Goal: Find contact information: Find contact information

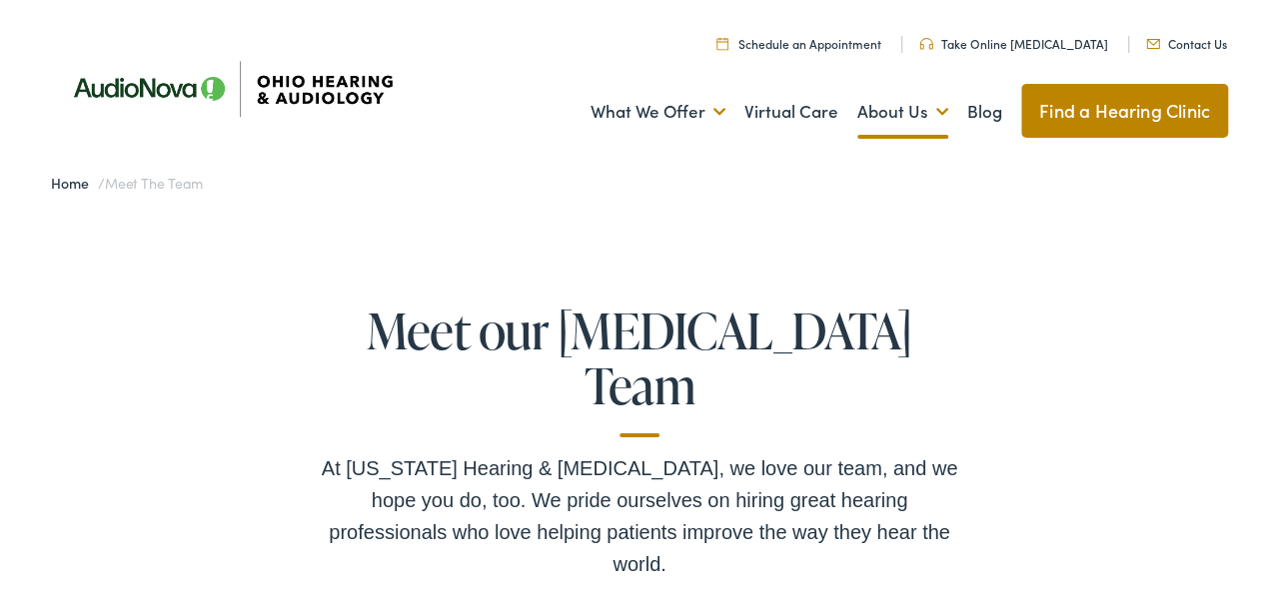
click at [1173, 41] on link "Contact Us" at bounding box center [1186, 39] width 81 height 17
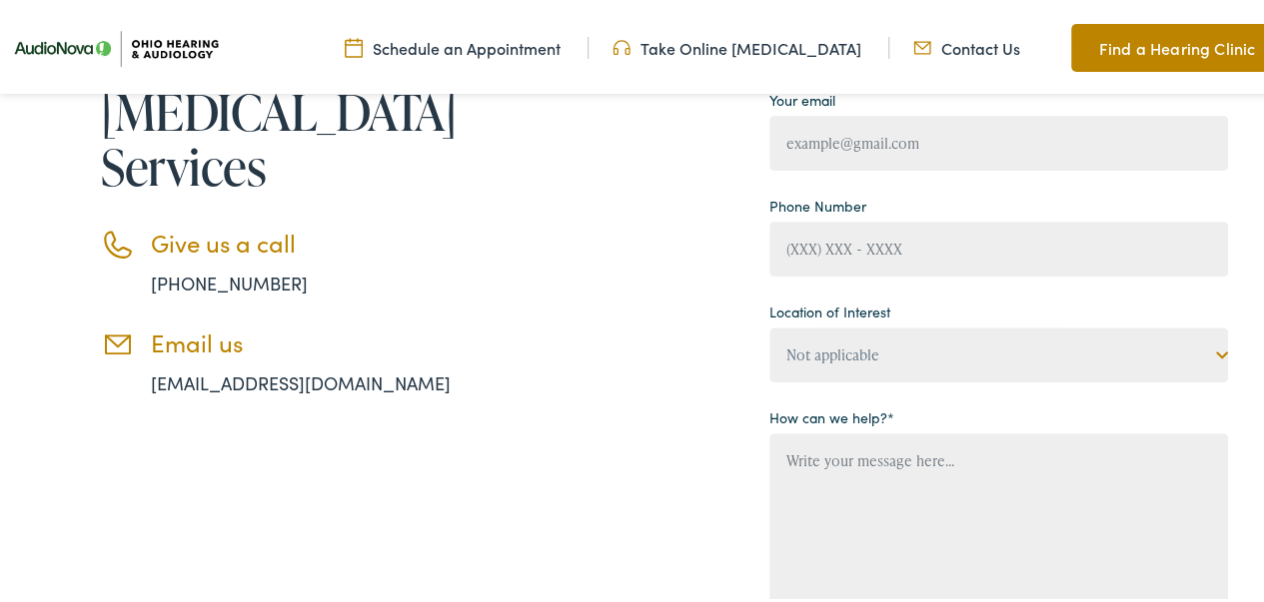
click at [356, 387] on li "Email us [EMAIL_ADDRESS][DOMAIN_NAME]" at bounding box center [306, 359] width 410 height 68
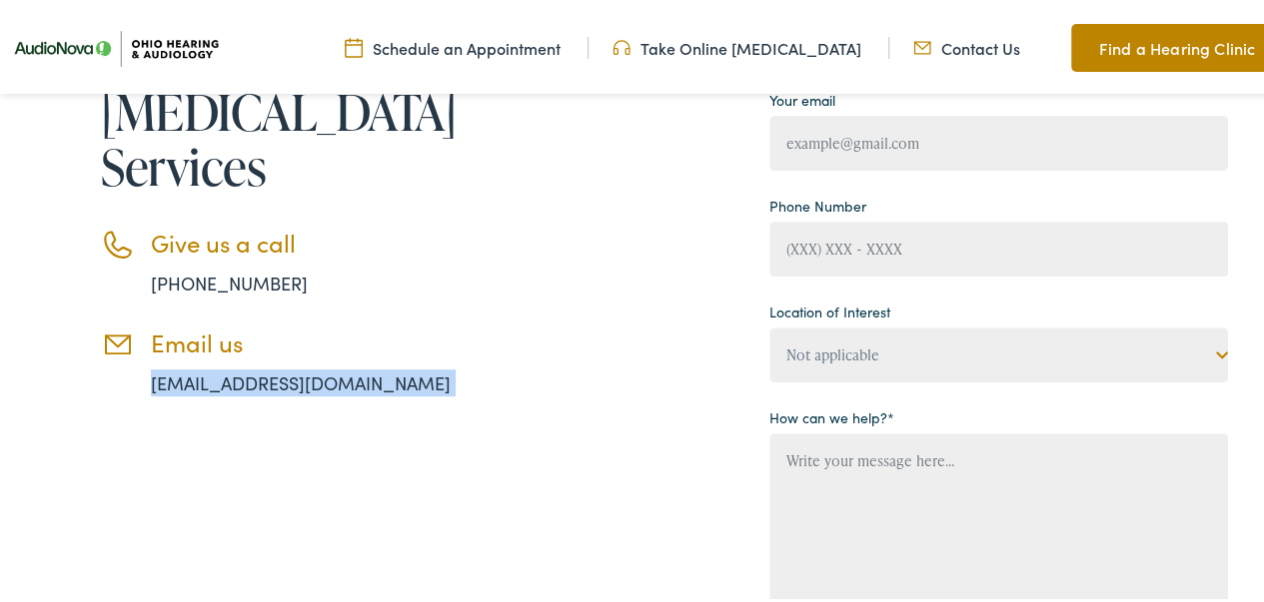
click at [356, 387] on li "Email us [EMAIL_ADDRESS][DOMAIN_NAME]" at bounding box center [306, 359] width 410 height 68
copy div "[EMAIL_ADDRESS][DOMAIN_NAME]"
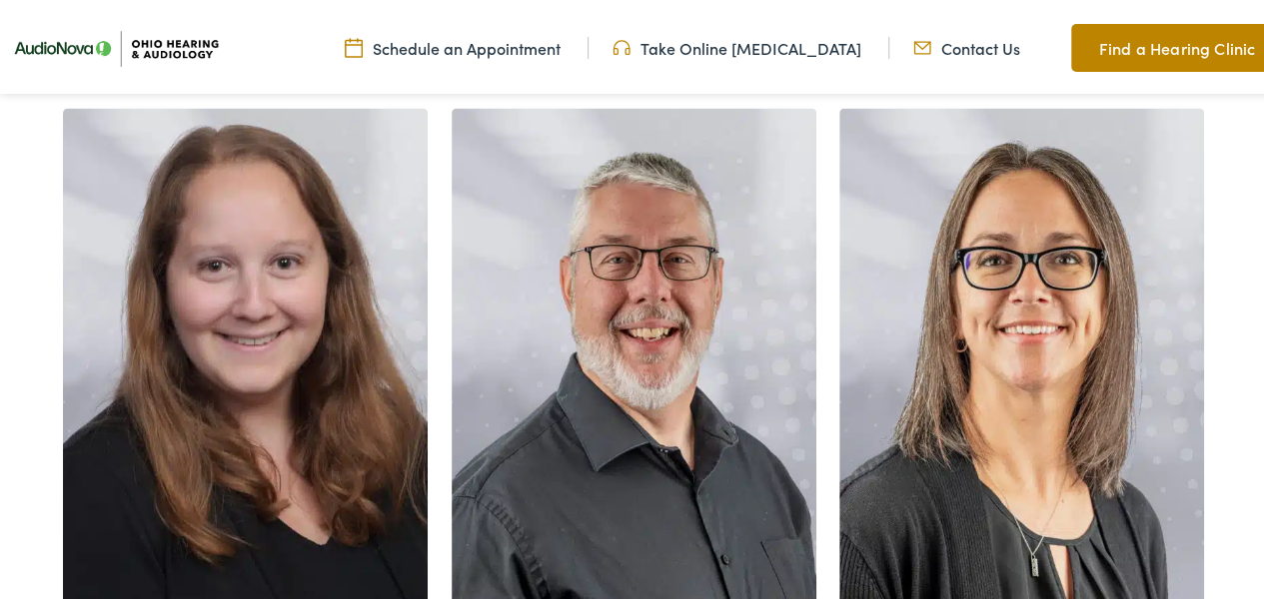
scroll to position [2113, 0]
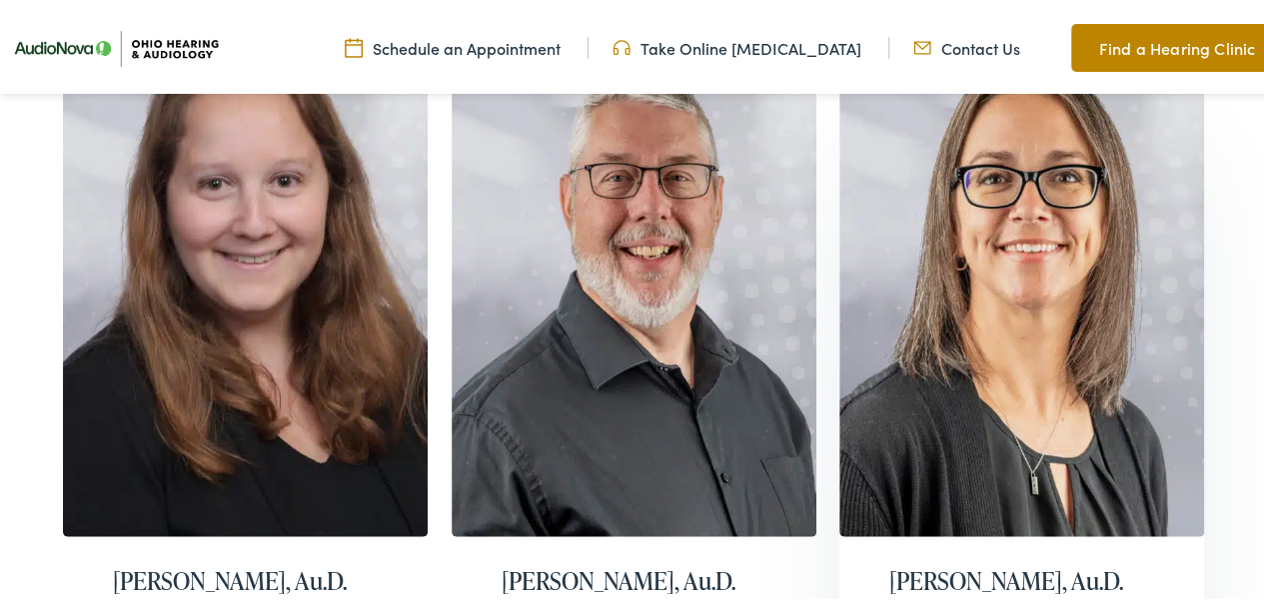
click at [944, 564] on h2 "Georgianna Prince-Long, Au.D." at bounding box center [1021, 578] width 265 height 29
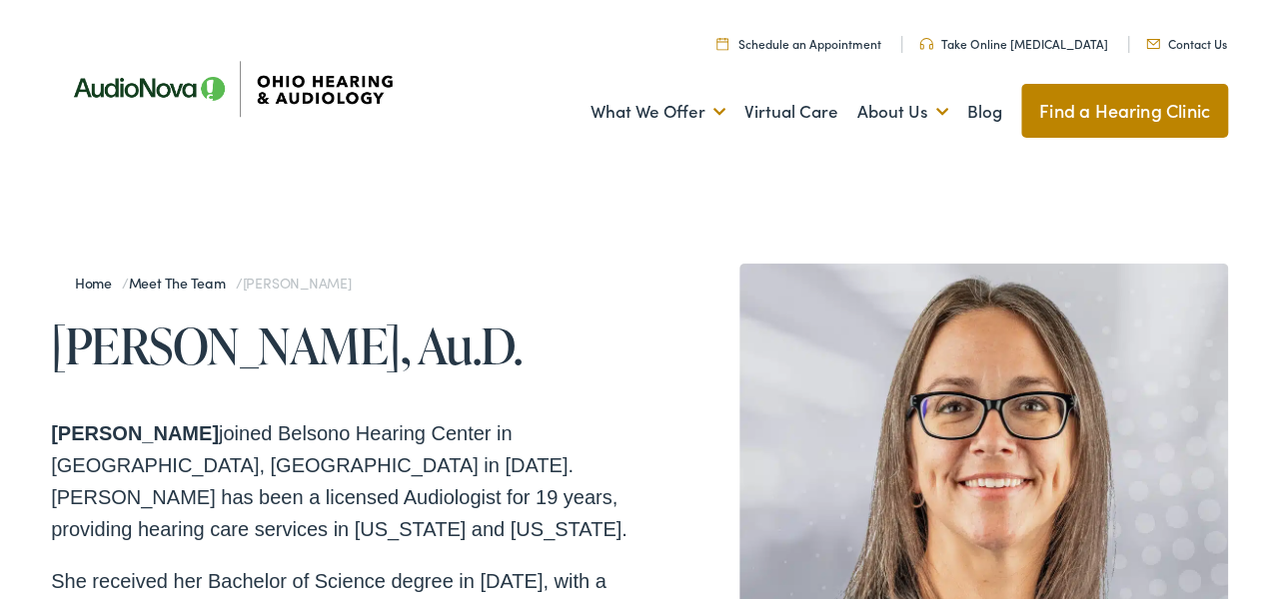
drag, startPoint x: 50, startPoint y: 343, endPoint x: 187, endPoint y: 418, distance: 156.1
click at [186, 369] on h1 "[PERSON_NAME], Au.D." at bounding box center [345, 341] width 588 height 55
copy h1 "[PERSON_NAME], Au.D."
click at [104, 542] on p "Dr. Georgianna Prince-Long joined Belsono Hearing Center in Columbiana, OH in M…" at bounding box center [345, 478] width 588 height 128
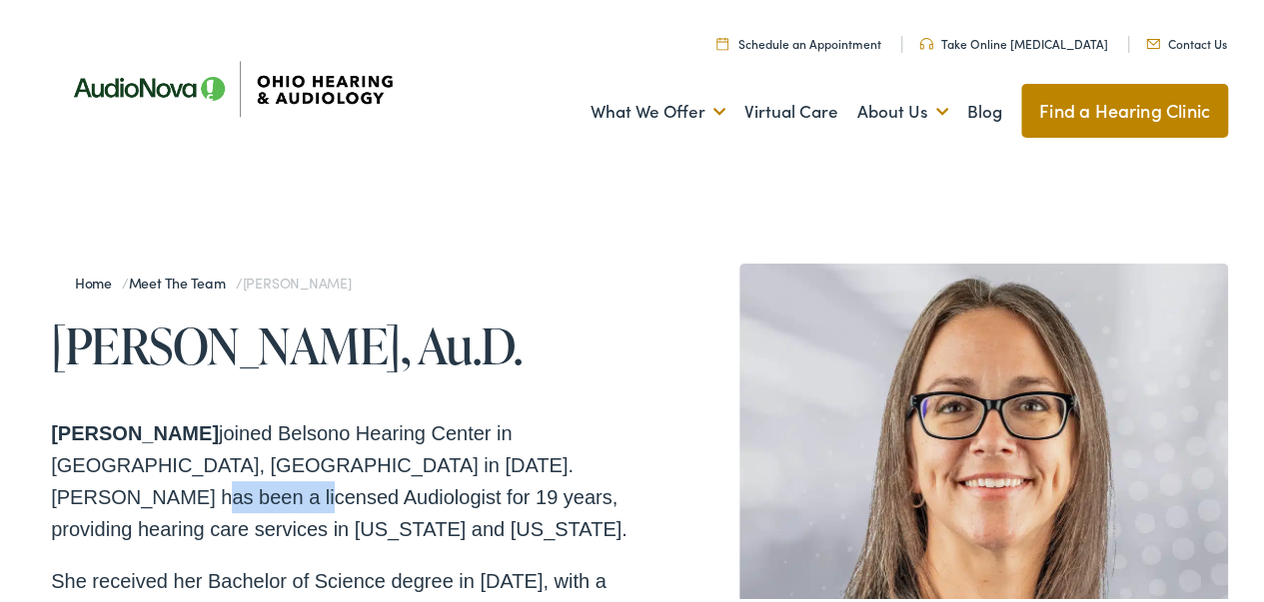
copy p "Audiologist"
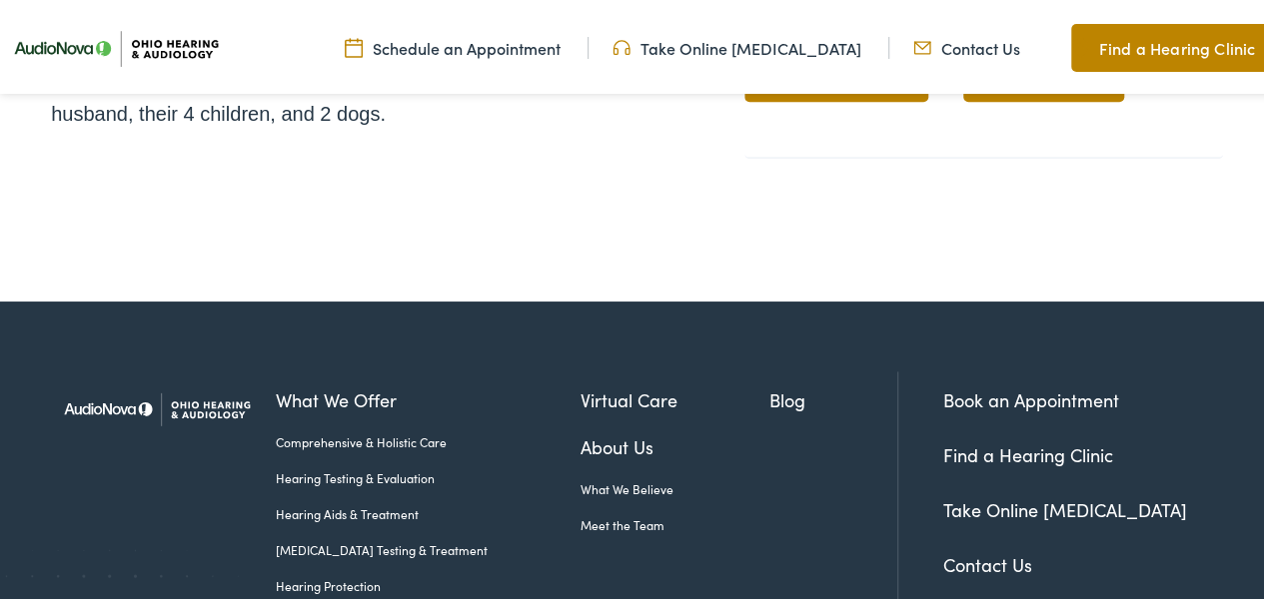
scroll to position [1283, 0]
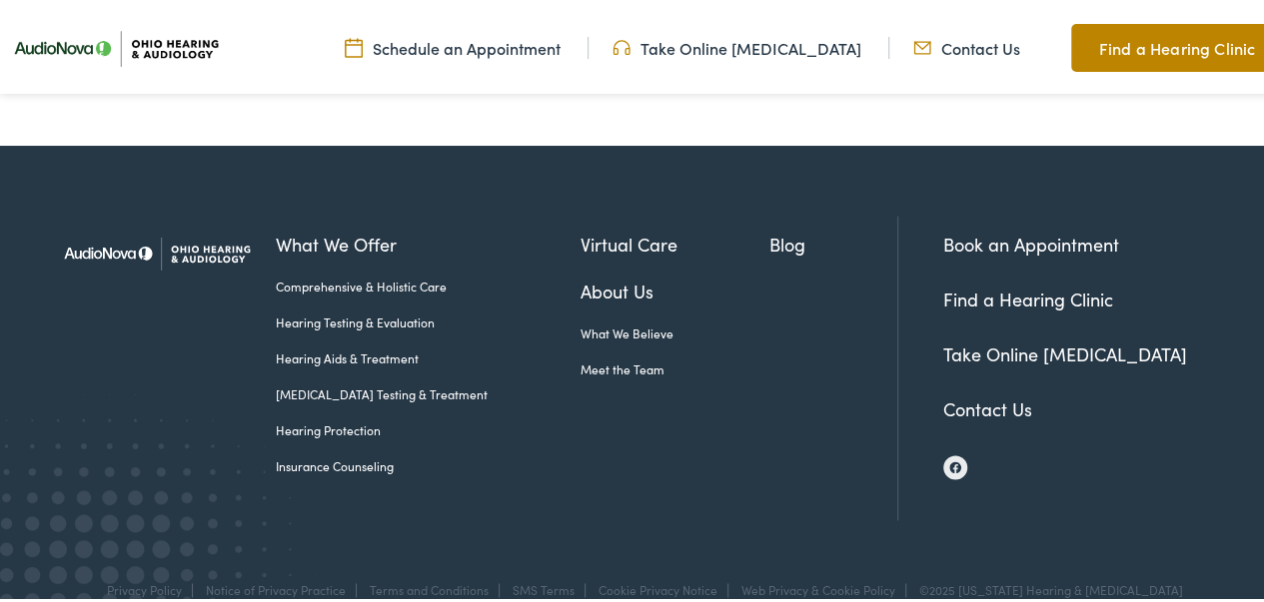
click at [986, 579] on div "©2025 [US_STATE] Hearing & [MEDICAL_DATA]" at bounding box center [1046, 586] width 274 height 14
drag, startPoint x: 1006, startPoint y: 555, endPoint x: 1187, endPoint y: 563, distance: 181.0
click at [1187, 577] on div "Privacy Policy Notice of Privacy Practice Terms and Conditions SMS Terms Cookie…" at bounding box center [639, 605] width 1177 height 56
copy div "Ohio Hearing & Audiology"
click at [949, 458] on img at bounding box center [955, 464] width 12 height 12
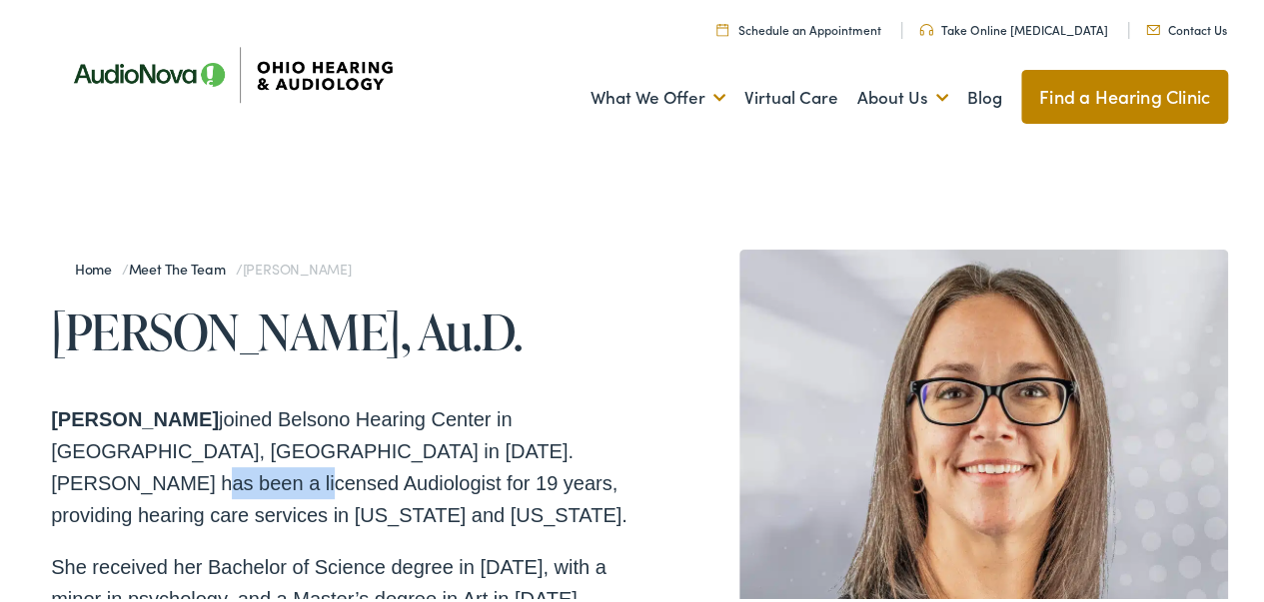
scroll to position [0, 0]
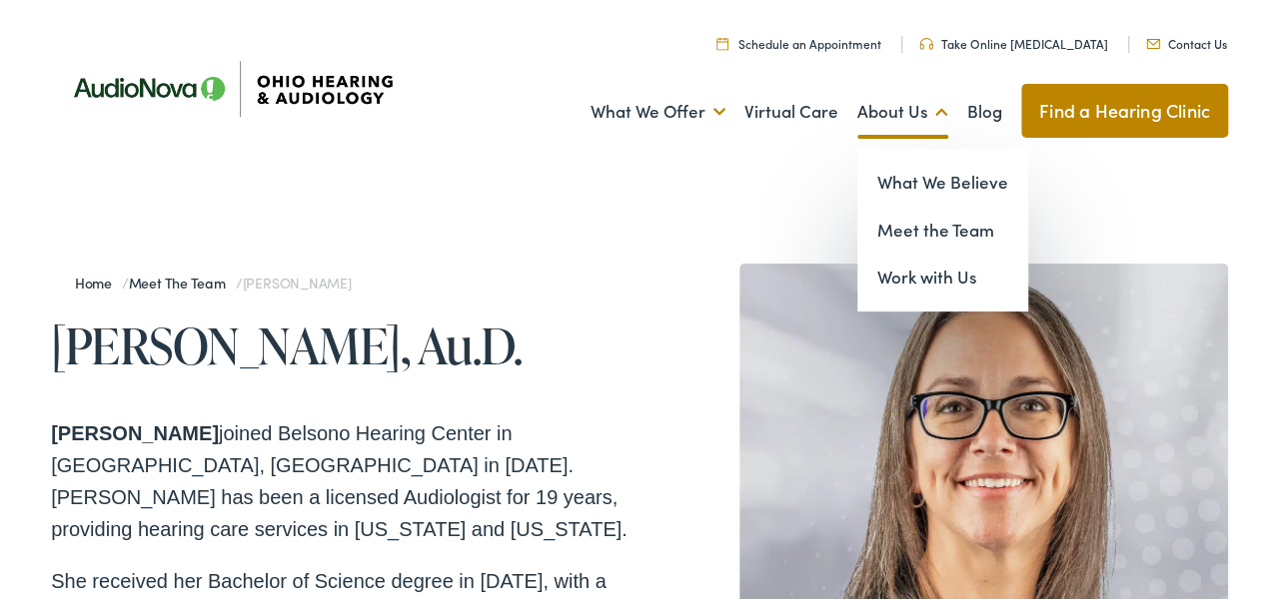
click at [871, 102] on link "About Us" at bounding box center [902, 108] width 91 height 74
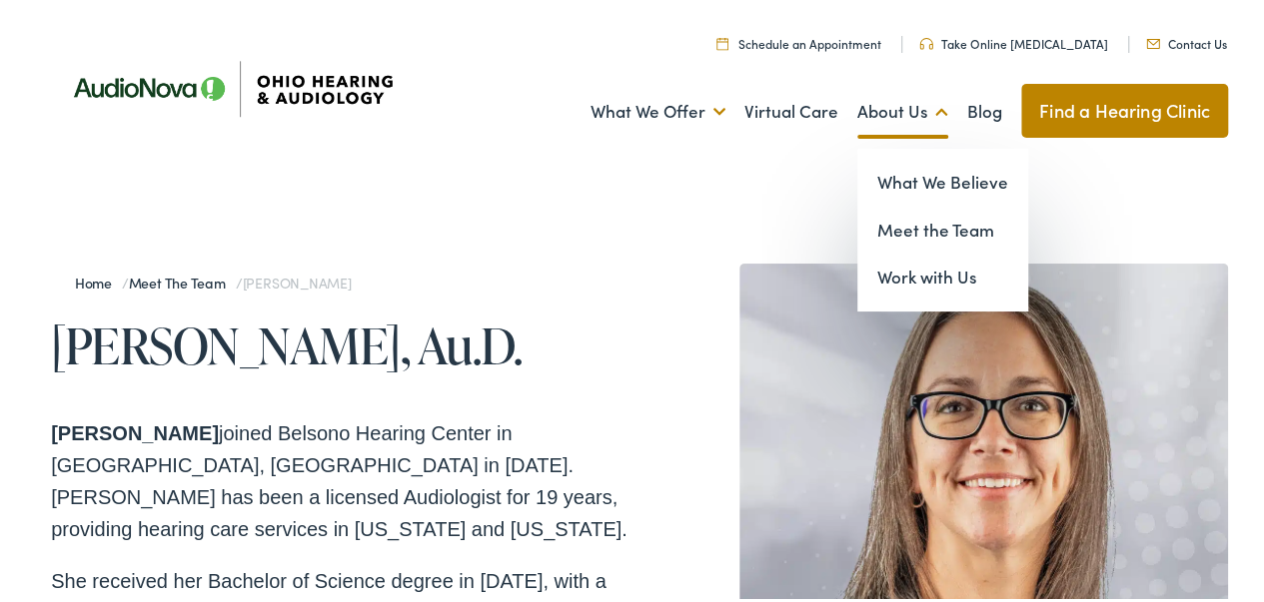
click at [871, 102] on link "About Us" at bounding box center [902, 108] width 91 height 74
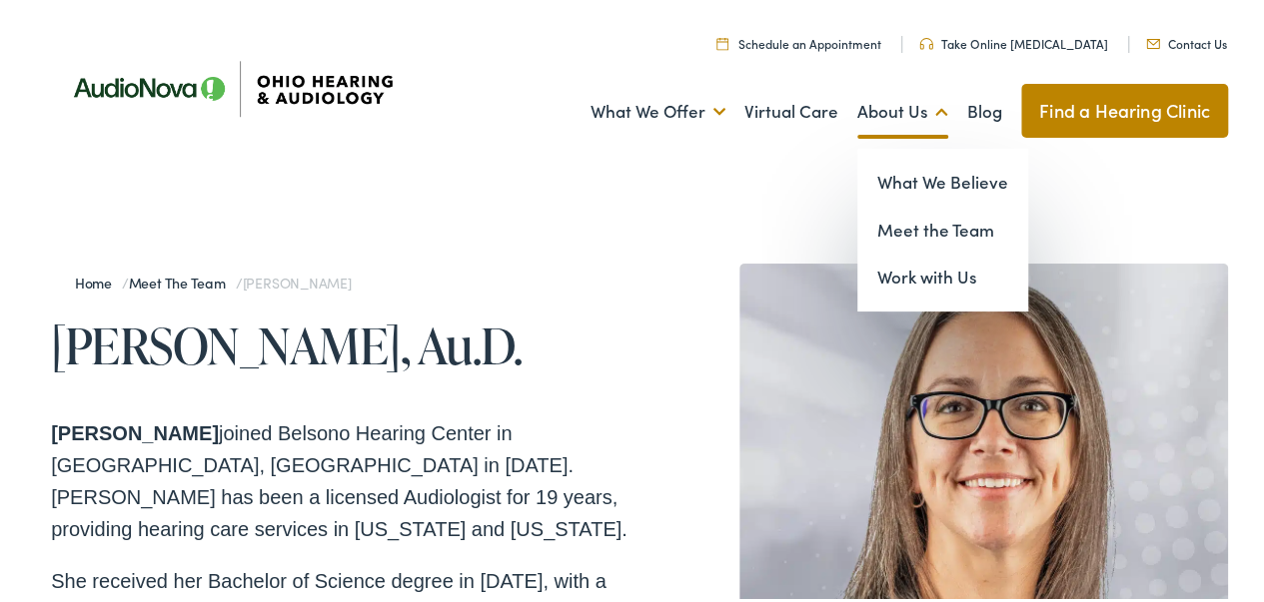
click at [871, 102] on link "About Us" at bounding box center [902, 108] width 91 height 74
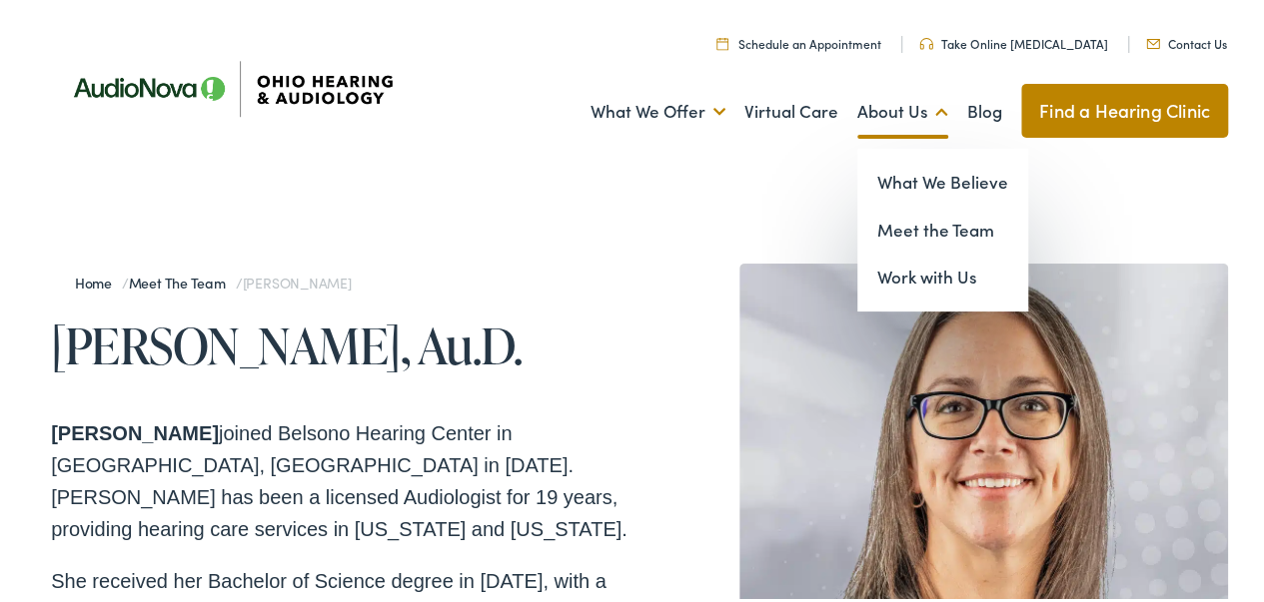
click at [871, 102] on link "About Us" at bounding box center [902, 108] width 91 height 74
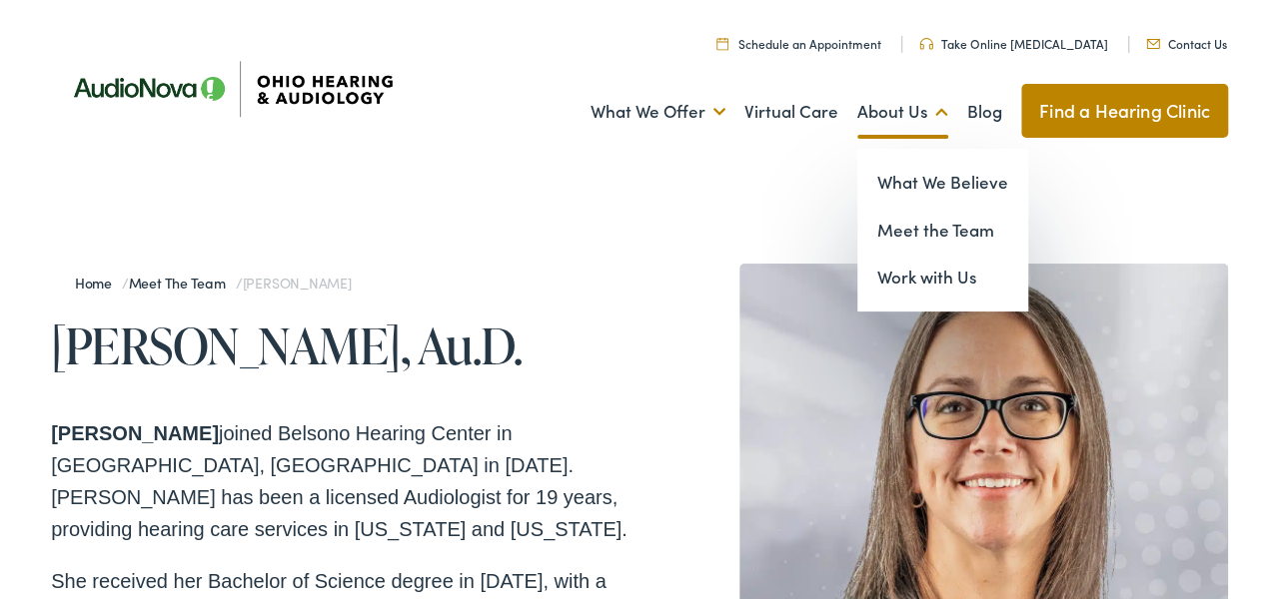
click at [871, 102] on link "About Us" at bounding box center [902, 108] width 91 height 74
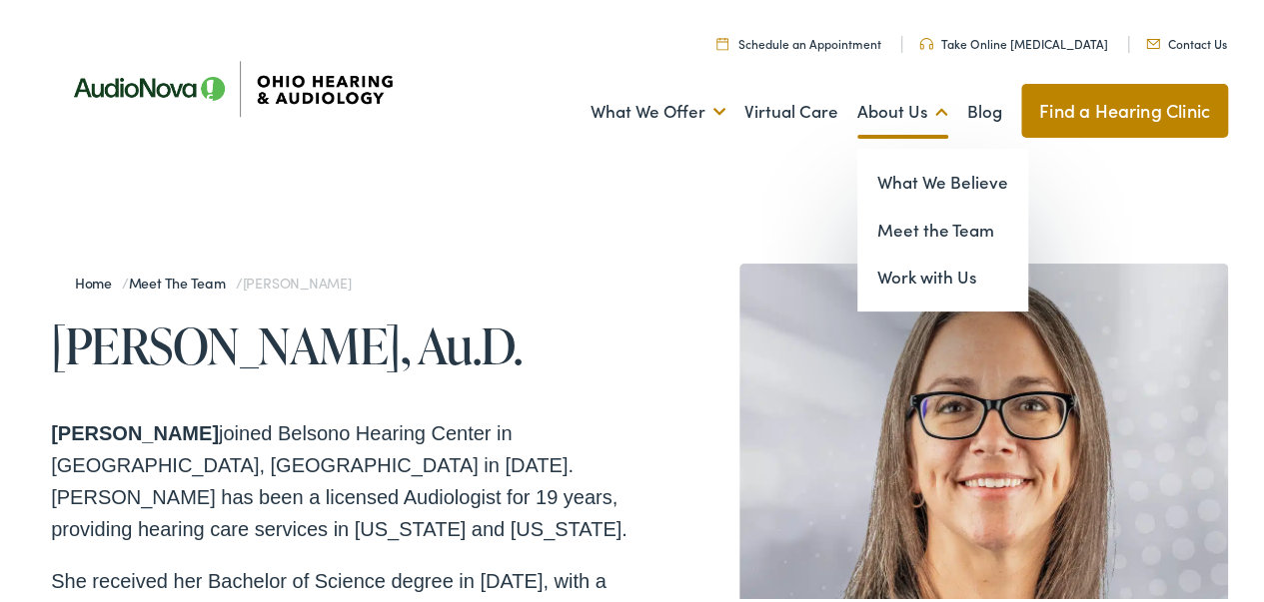
click at [871, 102] on link "About Us" at bounding box center [902, 108] width 91 height 74
